Goal: Information Seeking & Learning: Learn about a topic

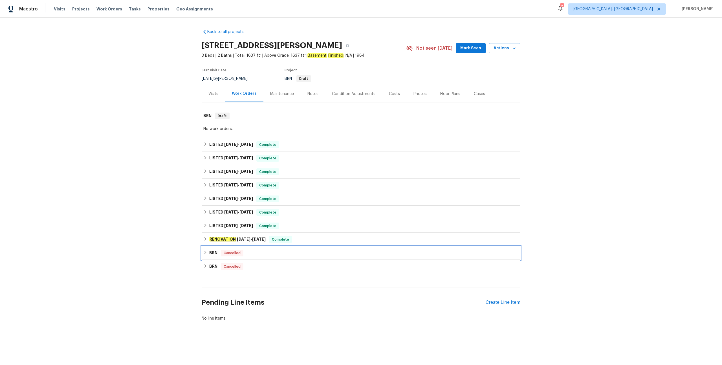
click at [305, 252] on div "BRN Cancelled" at bounding box center [360, 253] width 315 height 7
click at [305, 252] on div "BRN Cancelled" at bounding box center [361, 260] width 319 height 18
drag, startPoint x: 300, startPoint y: 276, endPoint x: 303, endPoint y: 265, distance: 12.0
click at [300, 276] on div "Back to all projects 4421 Ballinger Dr, Plano, TX 75093 3 Beds | 2 Baths | Tota…" at bounding box center [361, 175] width 319 height 301
click at [303, 237] on div "RENOVATION [DATE] - [DATE] Complete" at bounding box center [360, 239] width 315 height 7
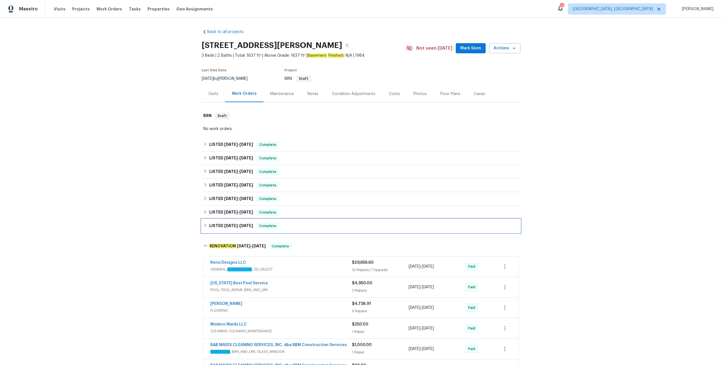
click at [323, 222] on div "LISTED [DATE] - [DATE] Complete" at bounding box center [361, 226] width 319 height 14
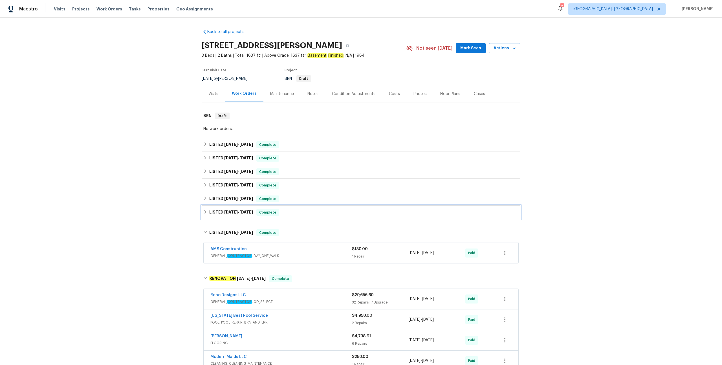
click at [331, 208] on div "LISTED [DATE] - [DATE] Complete" at bounding box center [361, 213] width 319 height 14
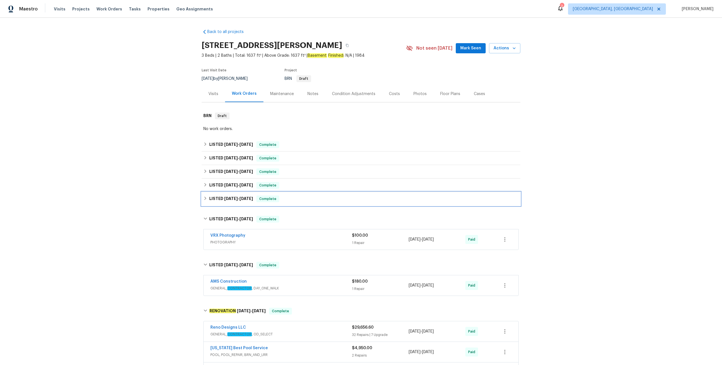
click at [330, 195] on div "LISTED [DATE] - [DATE] Complete" at bounding box center [360, 198] width 315 height 7
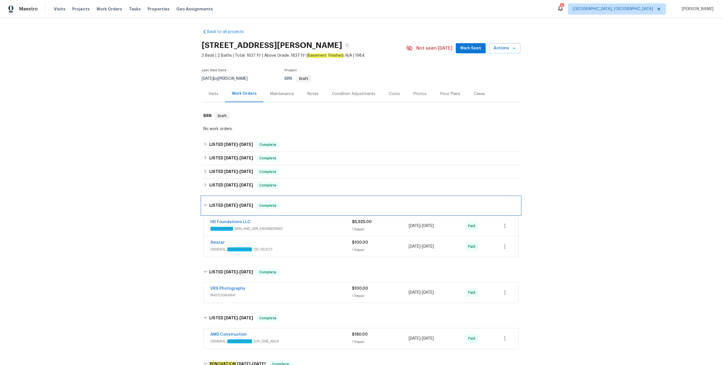
scroll to position [16, 0]
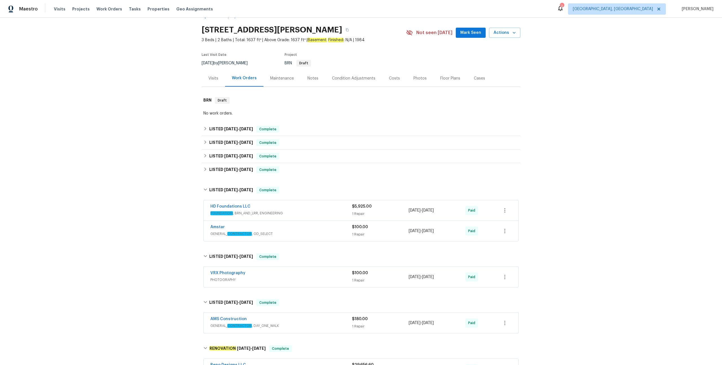
drag, startPoint x: 278, startPoint y: 76, endPoint x: 274, endPoint y: 71, distance: 6.4
click at [278, 76] on div "Maintenance" at bounding box center [282, 79] width 24 height 6
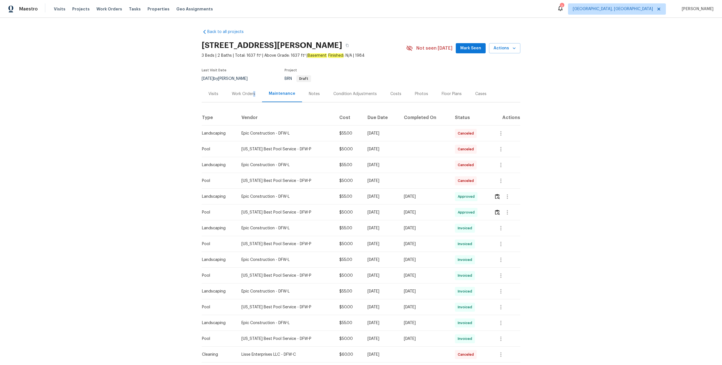
click at [252, 92] on div "Work Orders" at bounding box center [243, 94] width 23 height 6
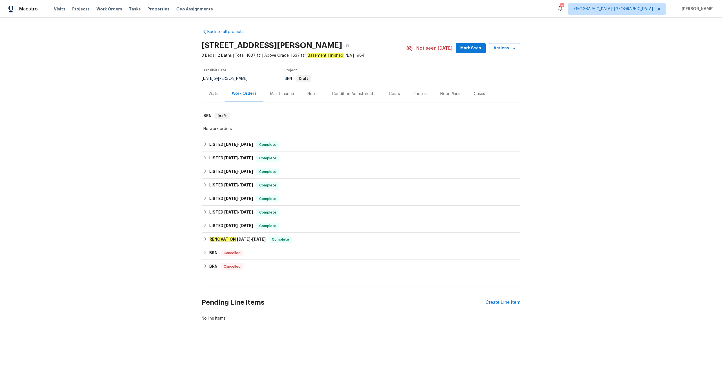
click at [542, 149] on div "Back to all projects 4421 Ballinger Dr, Plano, TX 75093 3 Beds | 2 Baths | Tota…" at bounding box center [361, 189] width 722 height 342
click at [597, 150] on div "Back to all projects 4421 Ballinger Dr, Plano, TX 75093 3 Beds | 2 Baths | Tota…" at bounding box center [361, 189] width 722 height 342
click at [247, 264] on div "BRN Cancelled" at bounding box center [360, 266] width 315 height 7
click at [250, 251] on div "BRN Cancelled" at bounding box center [360, 253] width 315 height 7
click at [318, 246] on div "RENOVATION [DATE] - [DATE] Complete" at bounding box center [361, 240] width 319 height 14
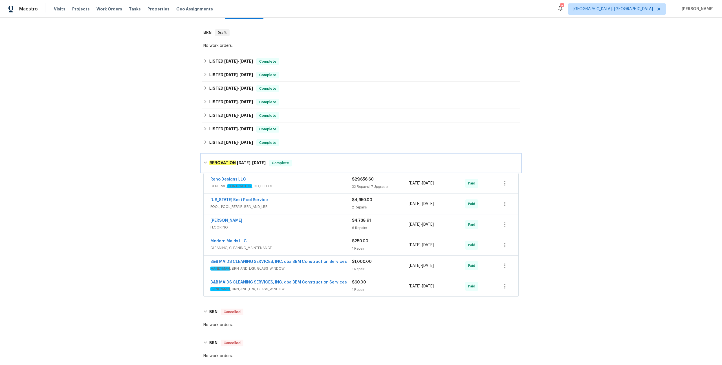
scroll to position [99, 0]
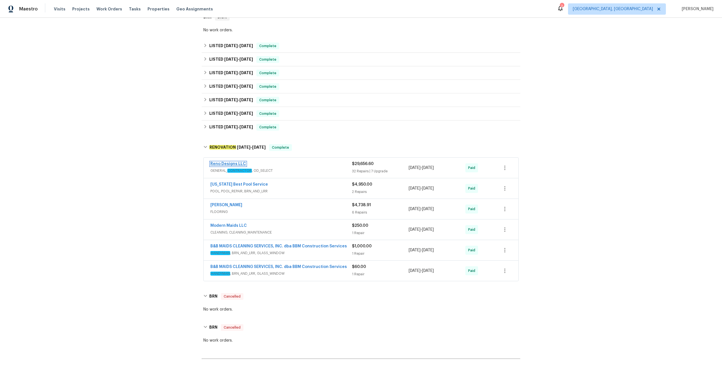
click at [236, 162] on link "Reno Designs LLC" at bounding box center [228, 164] width 36 height 4
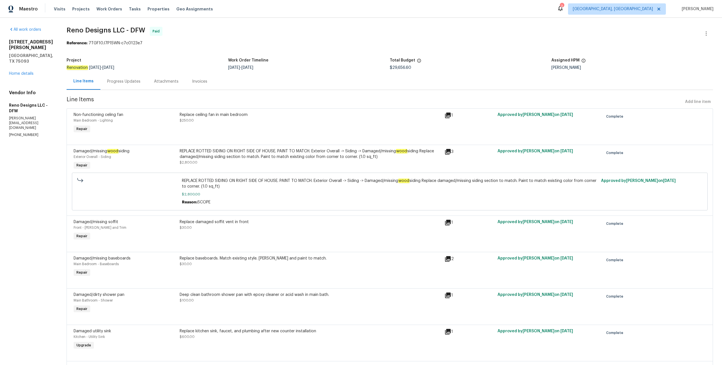
drag, startPoint x: 215, startPoint y: 82, endPoint x: 200, endPoint y: 81, distance: 14.7
click at [215, 82] on div "Line Items Progress Updates Attachments Invoices" at bounding box center [390, 81] width 646 height 17
click at [195, 80] on div "Invoices" at bounding box center [199, 82] width 15 height 6
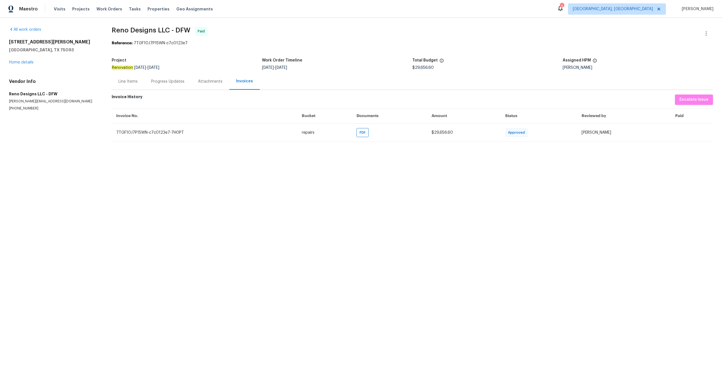
click at [134, 82] on div "Line Items" at bounding box center [127, 82] width 19 height 6
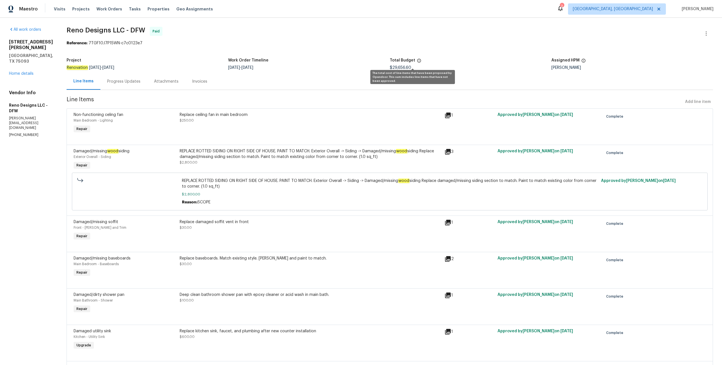
click at [417, 62] on icon at bounding box center [419, 60] width 5 height 5
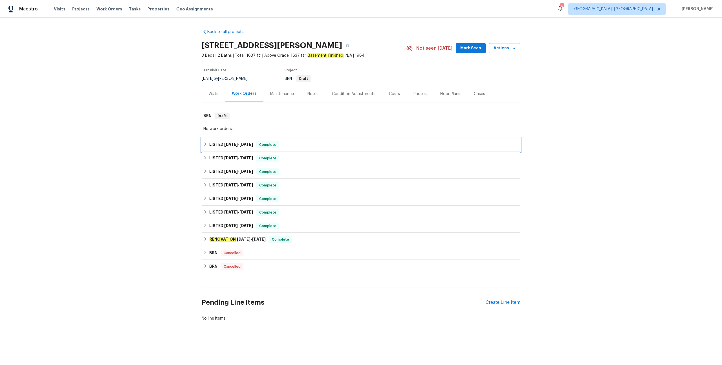
click at [281, 144] on div "LISTED [DATE] - [DATE] Complete" at bounding box center [360, 144] width 315 height 7
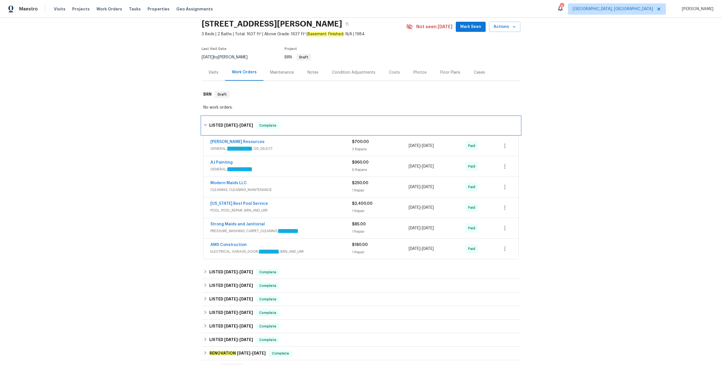
scroll to position [41, 0]
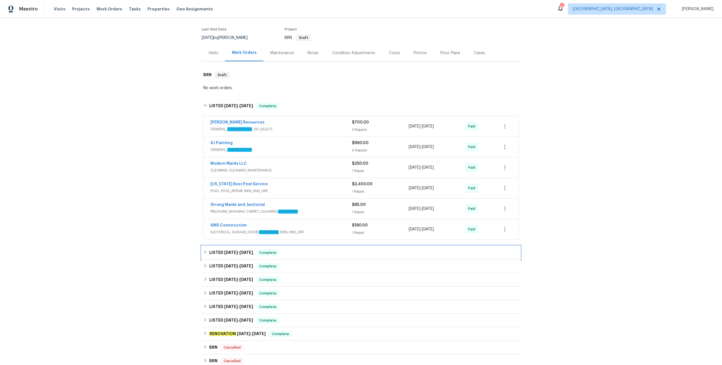
click at [294, 253] on div "LISTED [DATE] - [DATE] Complete" at bounding box center [360, 252] width 315 height 7
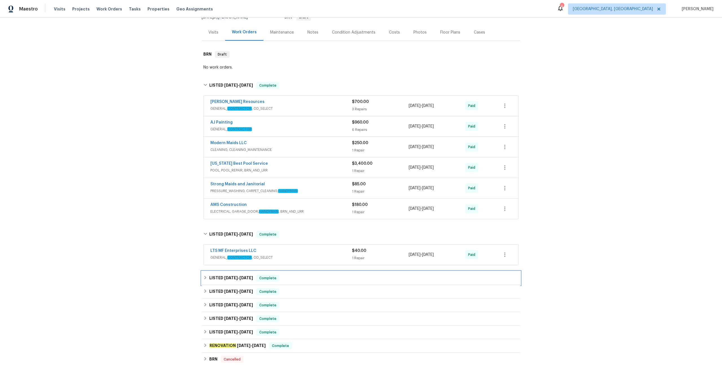
click at [298, 273] on div "LISTED [DATE] - [DATE] Complete" at bounding box center [361, 278] width 319 height 14
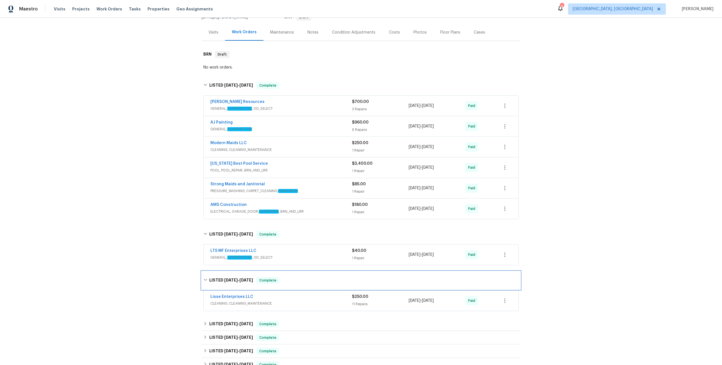
scroll to position [117, 0]
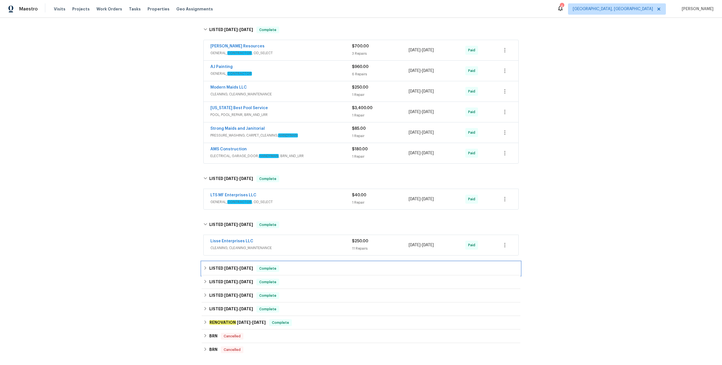
click at [304, 266] on div "LISTED [DATE] - [DATE] Complete" at bounding box center [360, 268] width 315 height 7
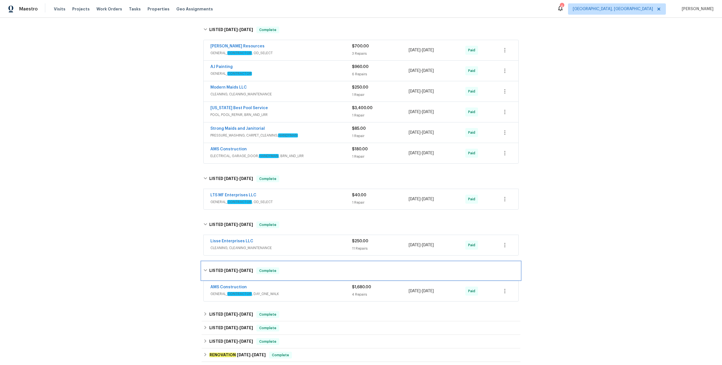
scroll to position [167, 0]
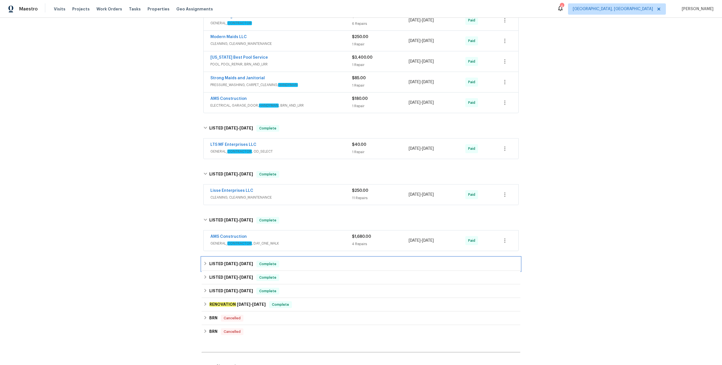
click at [305, 263] on div "LISTED [DATE] - [DATE] Complete" at bounding box center [360, 264] width 315 height 7
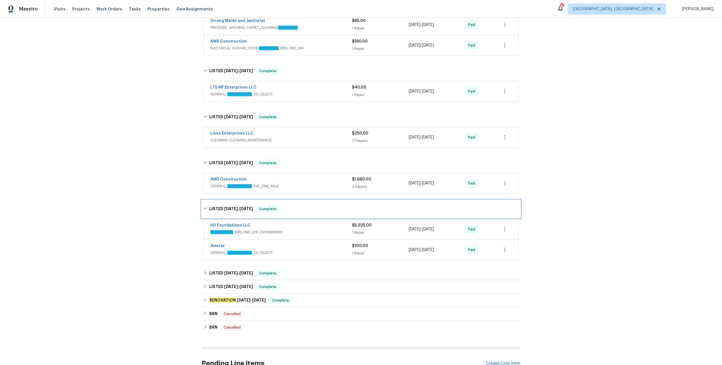
scroll to position [248, 0]
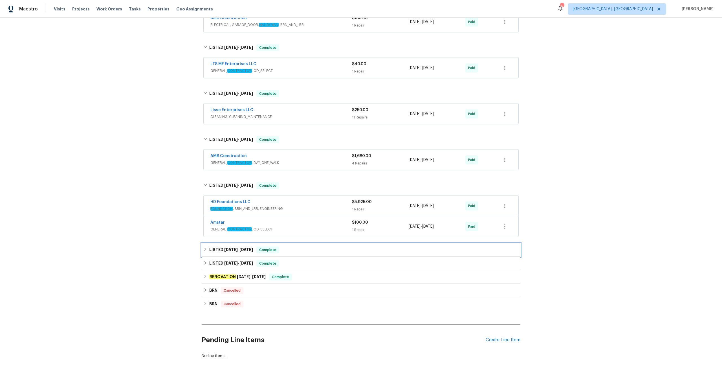
click at [302, 248] on div "LISTED [DATE] - [DATE] Complete" at bounding box center [360, 249] width 315 height 7
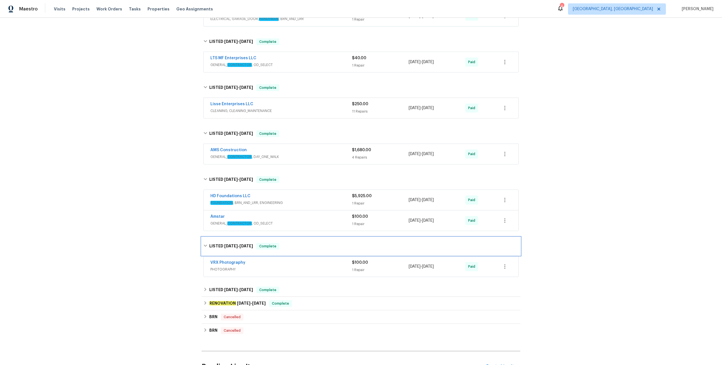
scroll to position [308, 0]
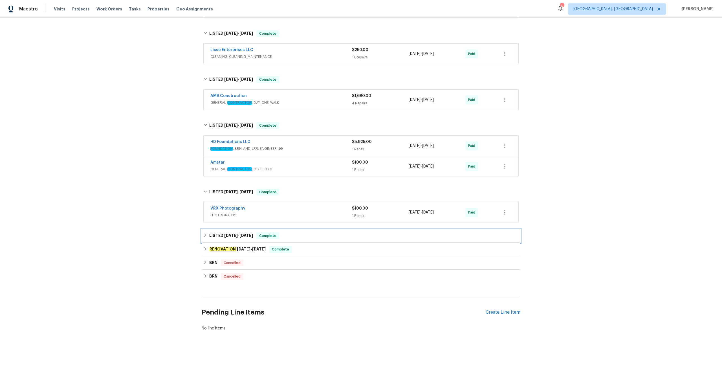
click at [299, 235] on div "LISTED [DATE] - [DATE] Complete" at bounding box center [360, 235] width 315 height 7
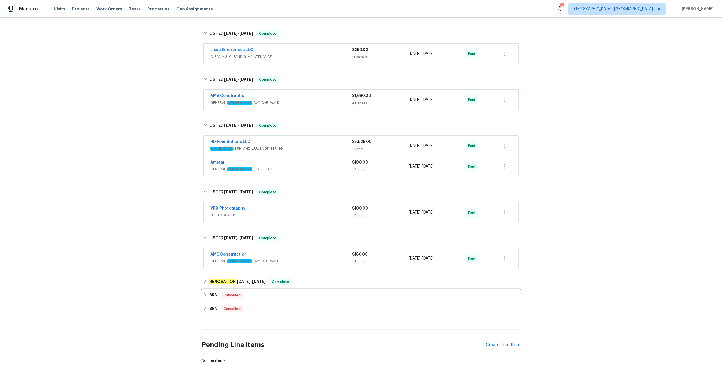
click at [317, 275] on div "RENOVATION [DATE] - [DATE] Complete" at bounding box center [361, 282] width 319 height 14
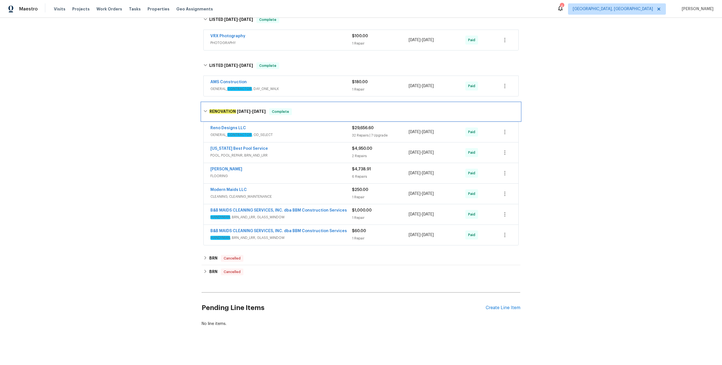
scroll to position [485, 0]
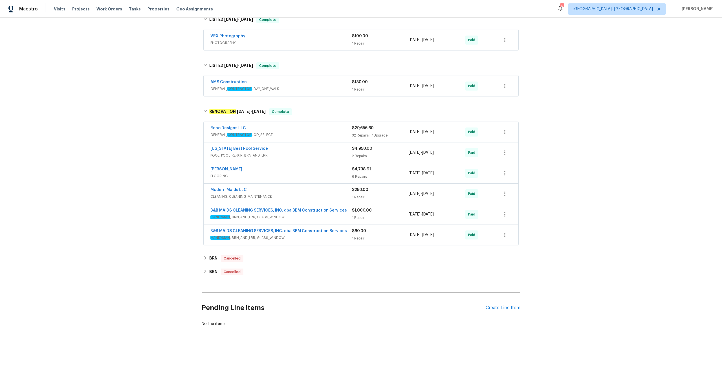
click at [287, 147] on div "[US_STATE] Best Pool Service" at bounding box center [281, 149] width 142 height 7
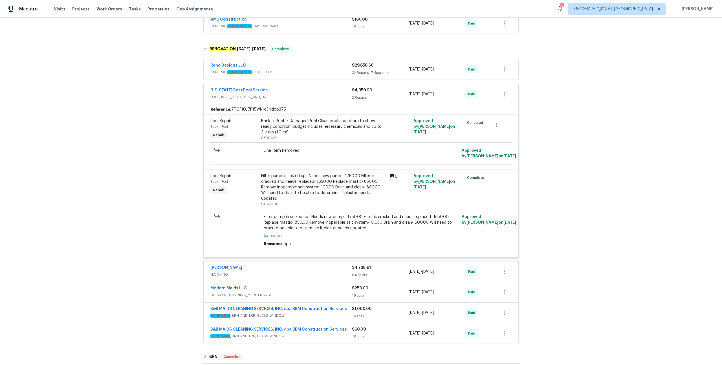
scroll to position [566, 0]
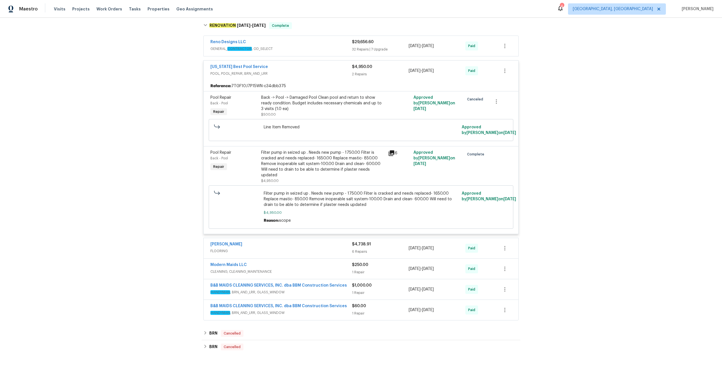
click at [274, 248] on span "FLOORING" at bounding box center [281, 251] width 142 height 6
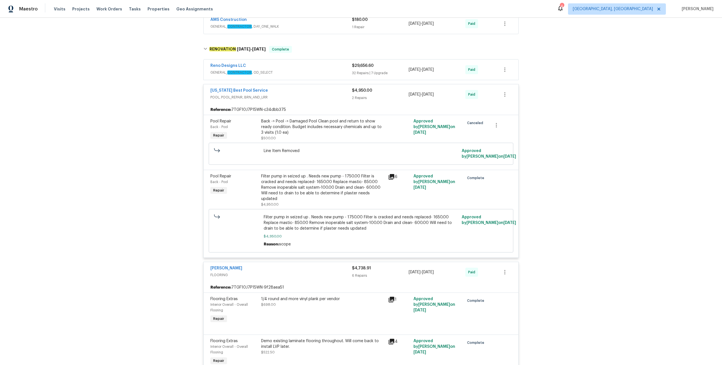
scroll to position [531, 0]
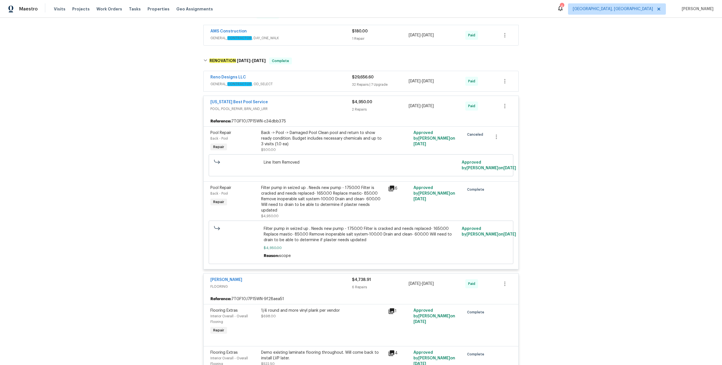
click at [274, 78] on div "Reno Designs LLC" at bounding box center [281, 77] width 142 height 7
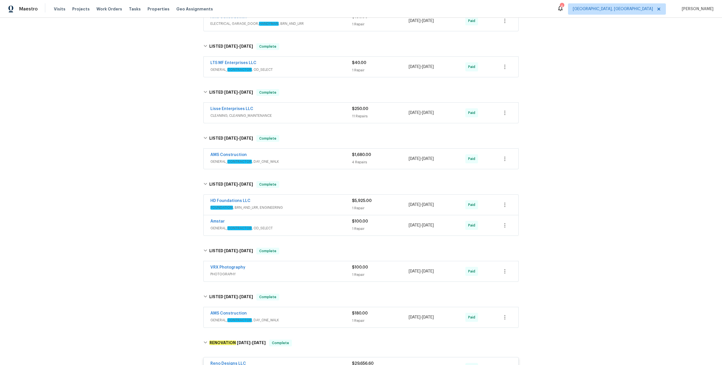
scroll to position [249, 0]
